Goal: Navigation & Orientation: Find specific page/section

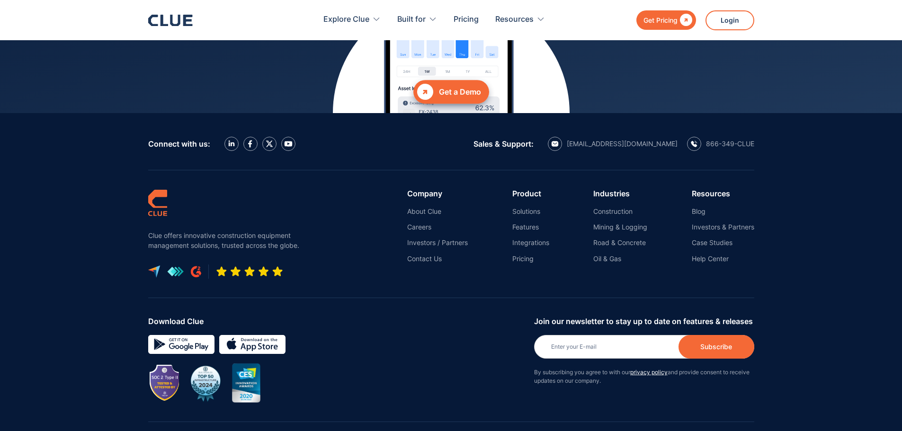
scroll to position [4284, 0]
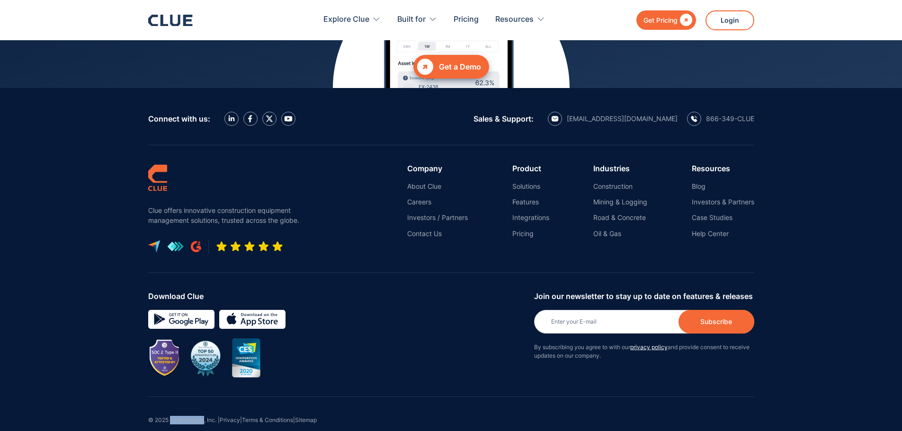
drag, startPoint x: 171, startPoint y: 404, endPoint x: 205, endPoint y: 403, distance: 33.6
click at [205, 403] on div "© 2025 Clue Insights, Inc. | Privacy | Terms & Conditions | Sitemap" at bounding box center [451, 422] width 606 height 51
copy div "Clue Insights"
click at [191, 401] on div "© 2025 Clue Insights, Inc. | Privacy | Terms & Conditions | Sitemap" at bounding box center [451, 422] width 606 height 51
drag, startPoint x: 204, startPoint y: 402, endPoint x: 169, endPoint y: 402, distance: 35.5
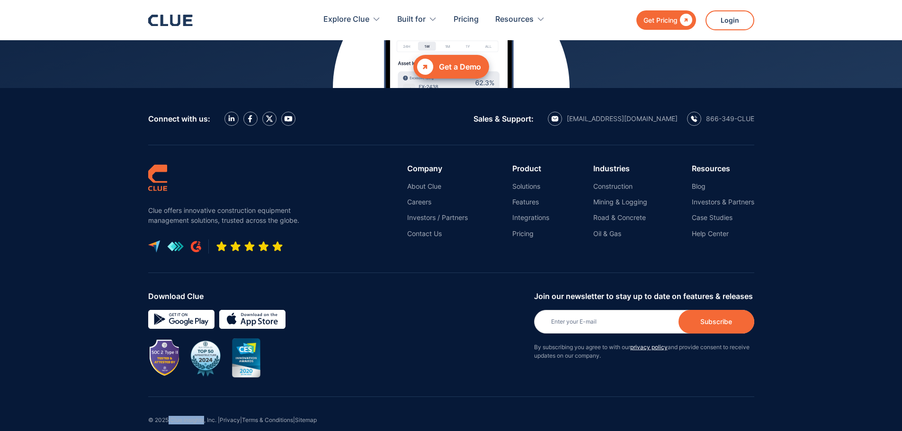
click at [169, 402] on div "© 2025 Clue Insights, Inc. | Privacy | Terms & Conditions | Sitemap" at bounding box center [451, 422] width 606 height 51
copy div "Clue Insights"
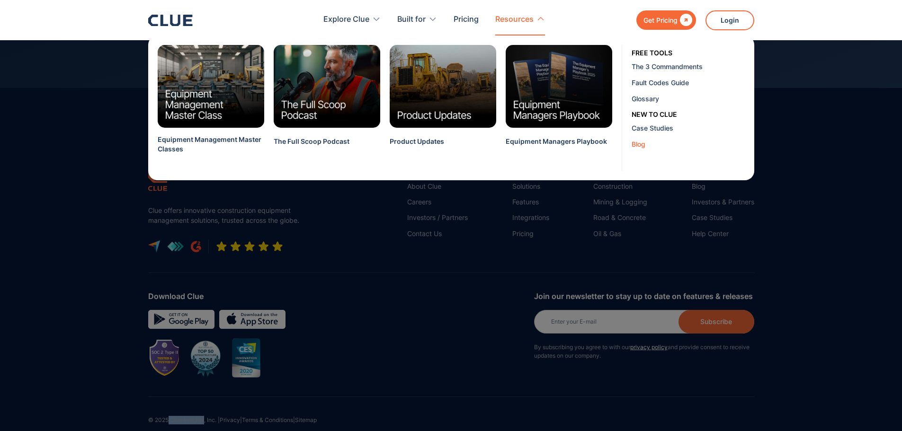
click at [642, 144] on div "Blog" at bounding box center [688, 144] width 115 height 10
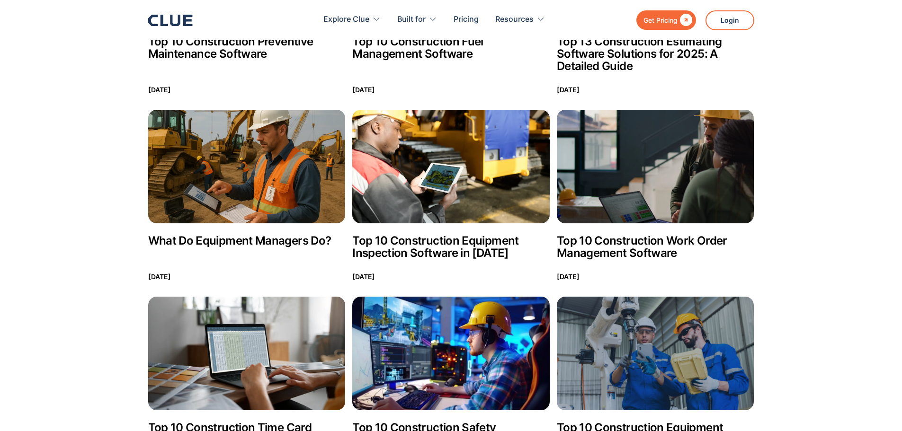
scroll to position [4354, 0]
